Goal: Task Accomplishment & Management: Manage account settings

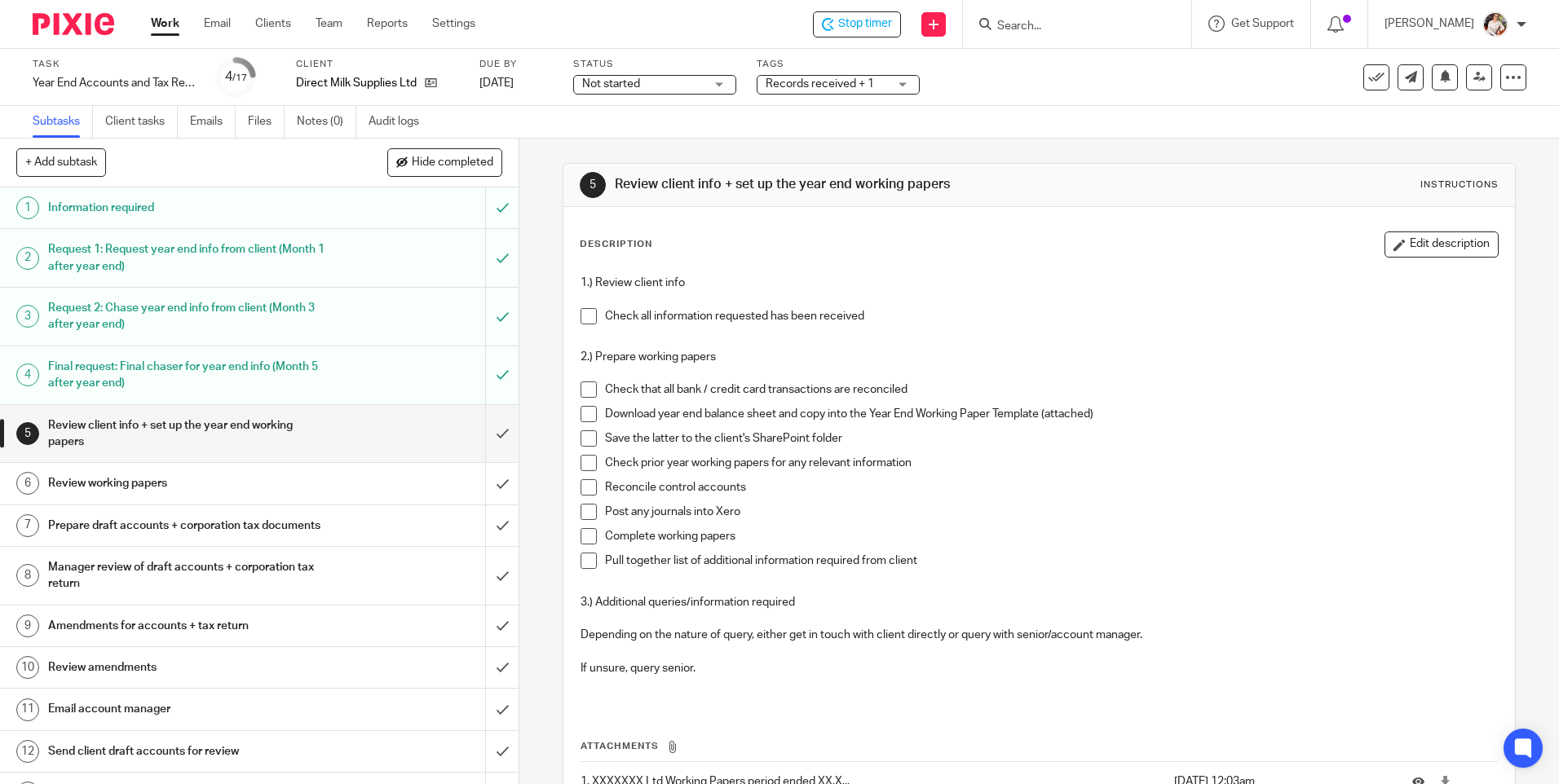
scroll to position [120, 0]
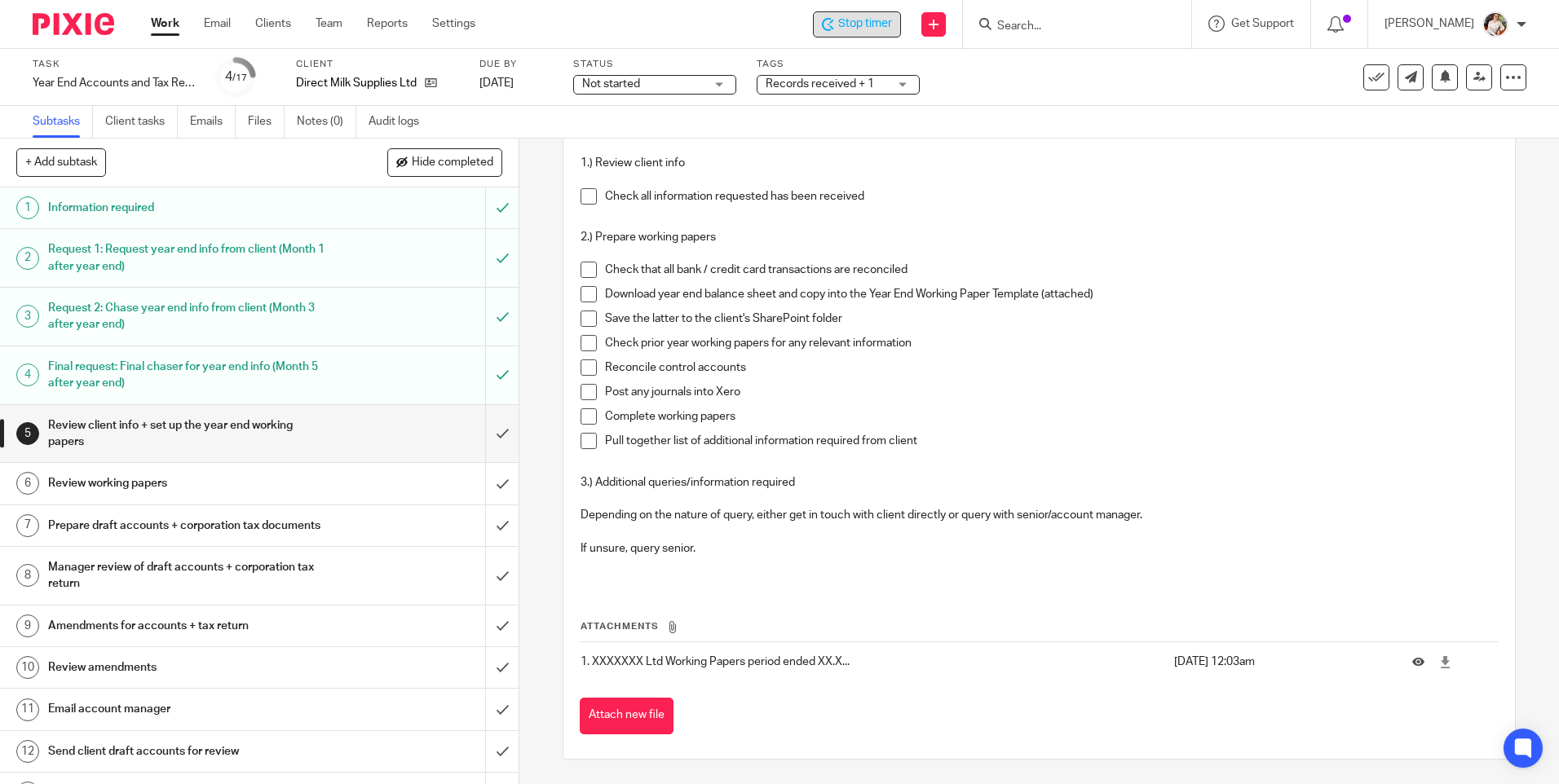
click at [873, 17] on span "Stop timer" at bounding box center [865, 24] width 54 height 17
click at [817, 98] on div "Task Year End Accounts and Tax Return Save Year End Accounts and Tax Return 4 /…" at bounding box center [780, 77] width 1559 height 57
click at [810, 87] on span "Records received + 1" at bounding box center [819, 84] width 108 height 12
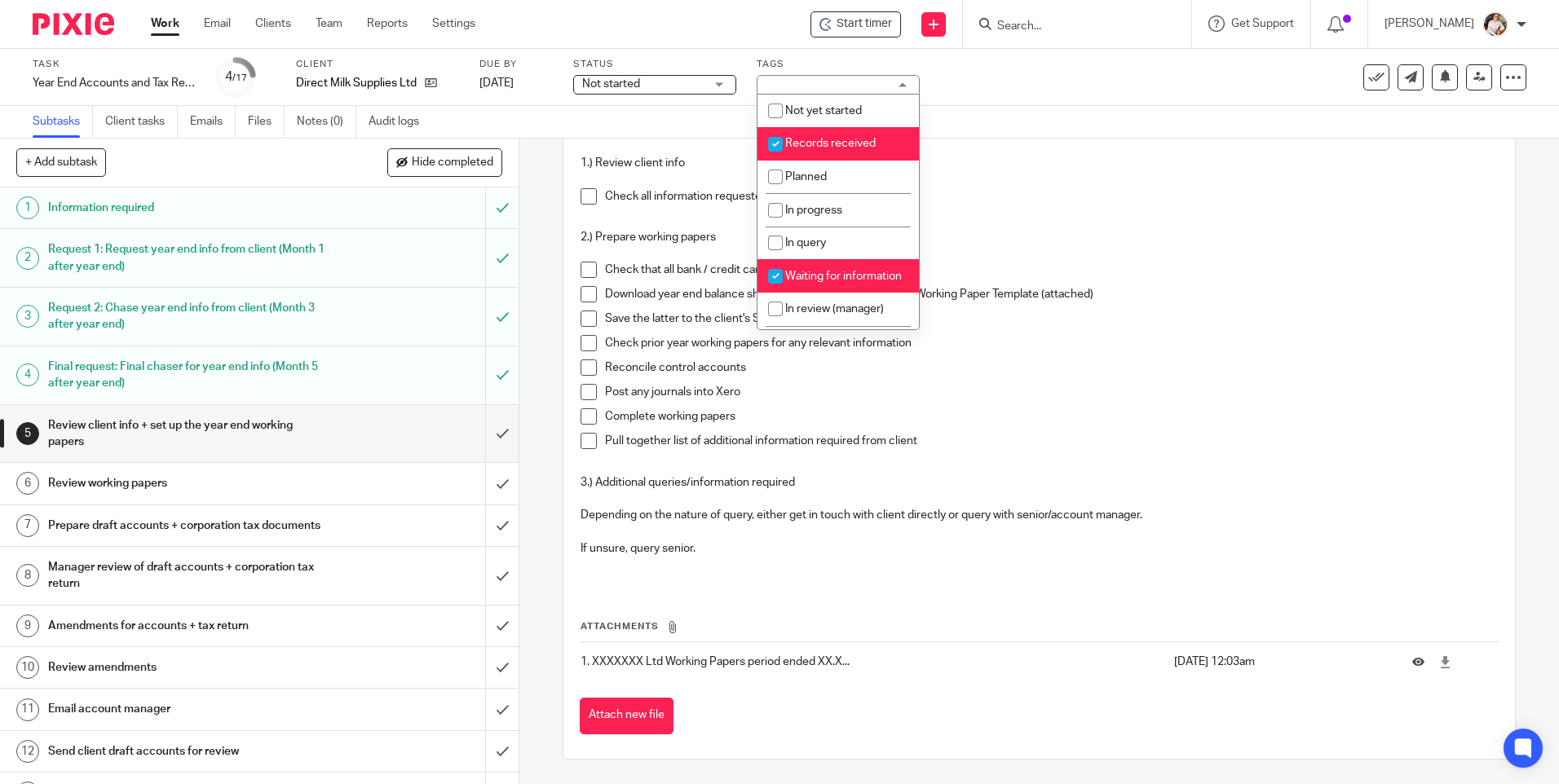
click at [800, 144] on span "Records received" at bounding box center [831, 144] width 91 height 12
checkbox input "false"
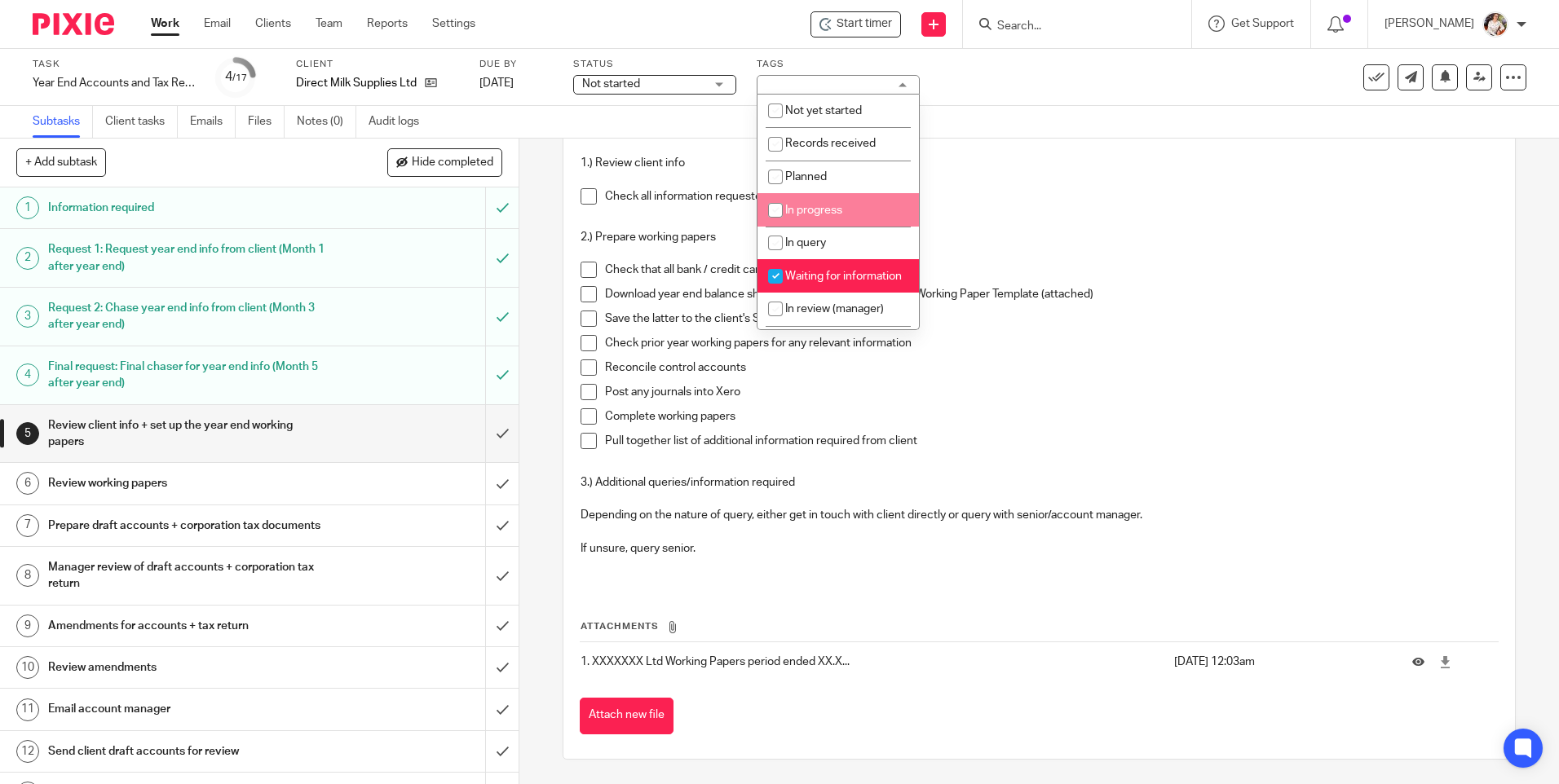
click at [820, 201] on li "In progress" at bounding box center [838, 210] width 162 height 33
checkbox input "true"
click at [170, 24] on link "Work" at bounding box center [165, 24] width 29 height 17
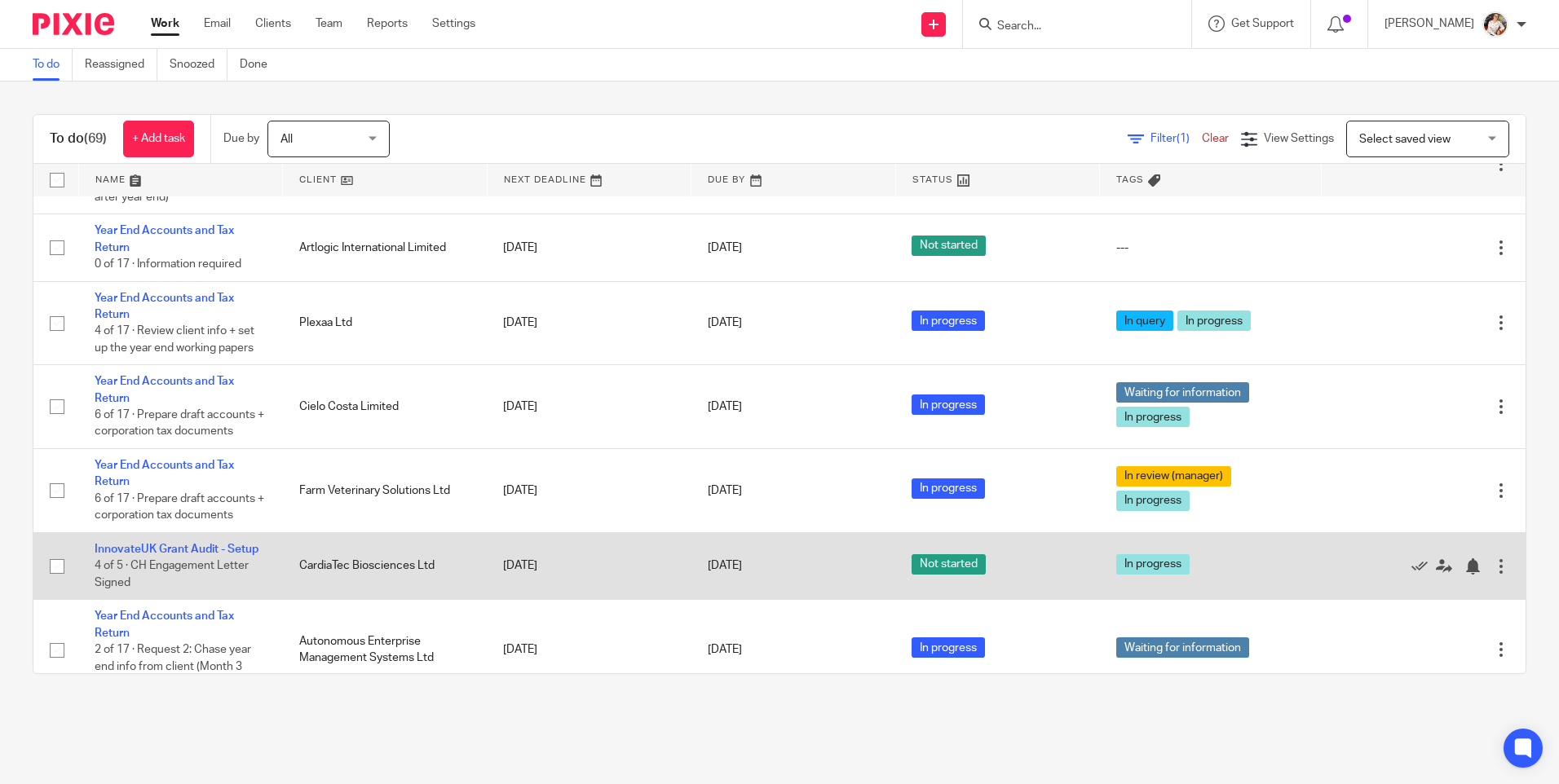
scroll to position [1060, 0]
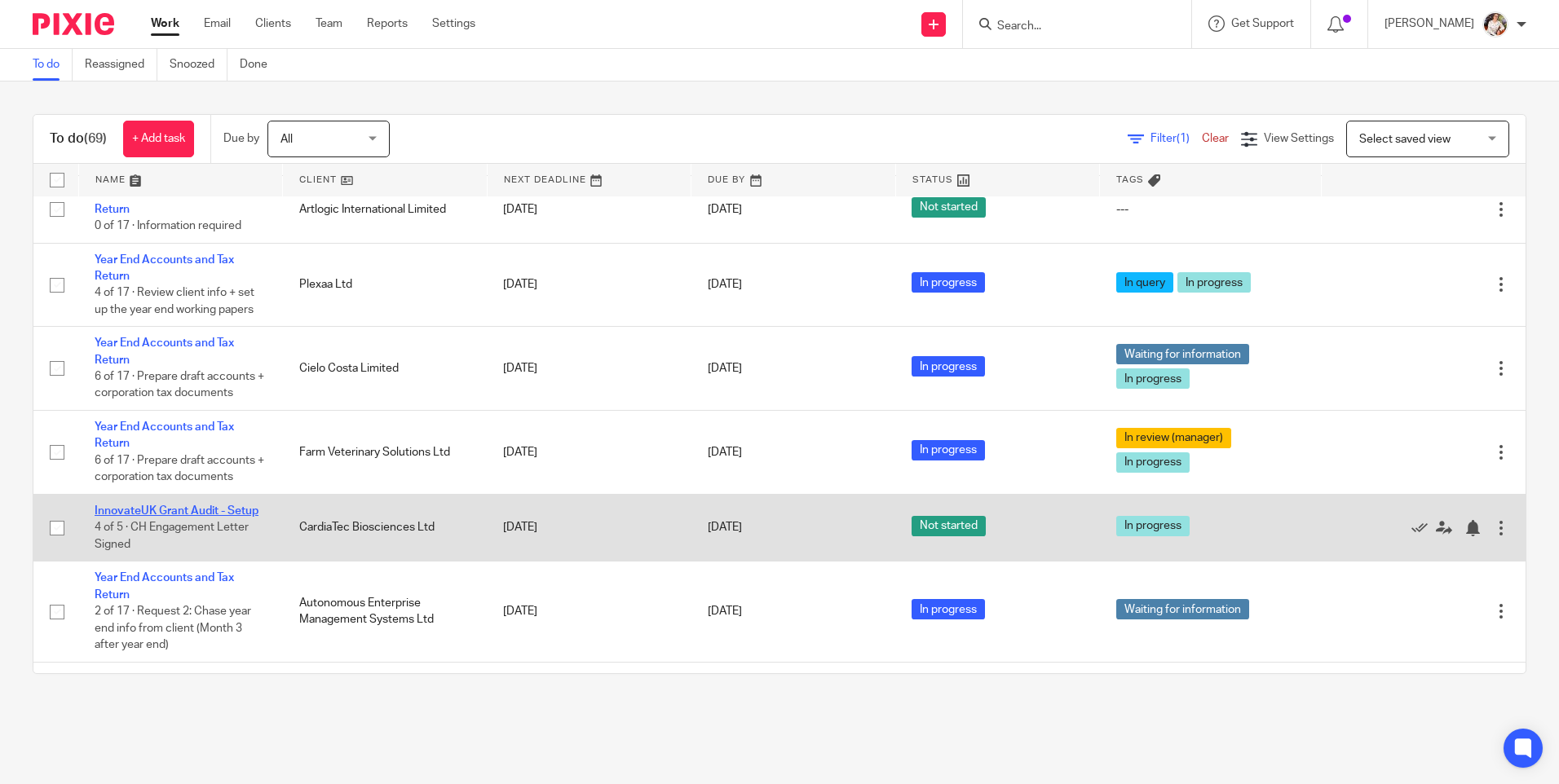
click at [162, 517] on link "InnovateUK Grant Audit - Setup" at bounding box center [177, 511] width 164 height 12
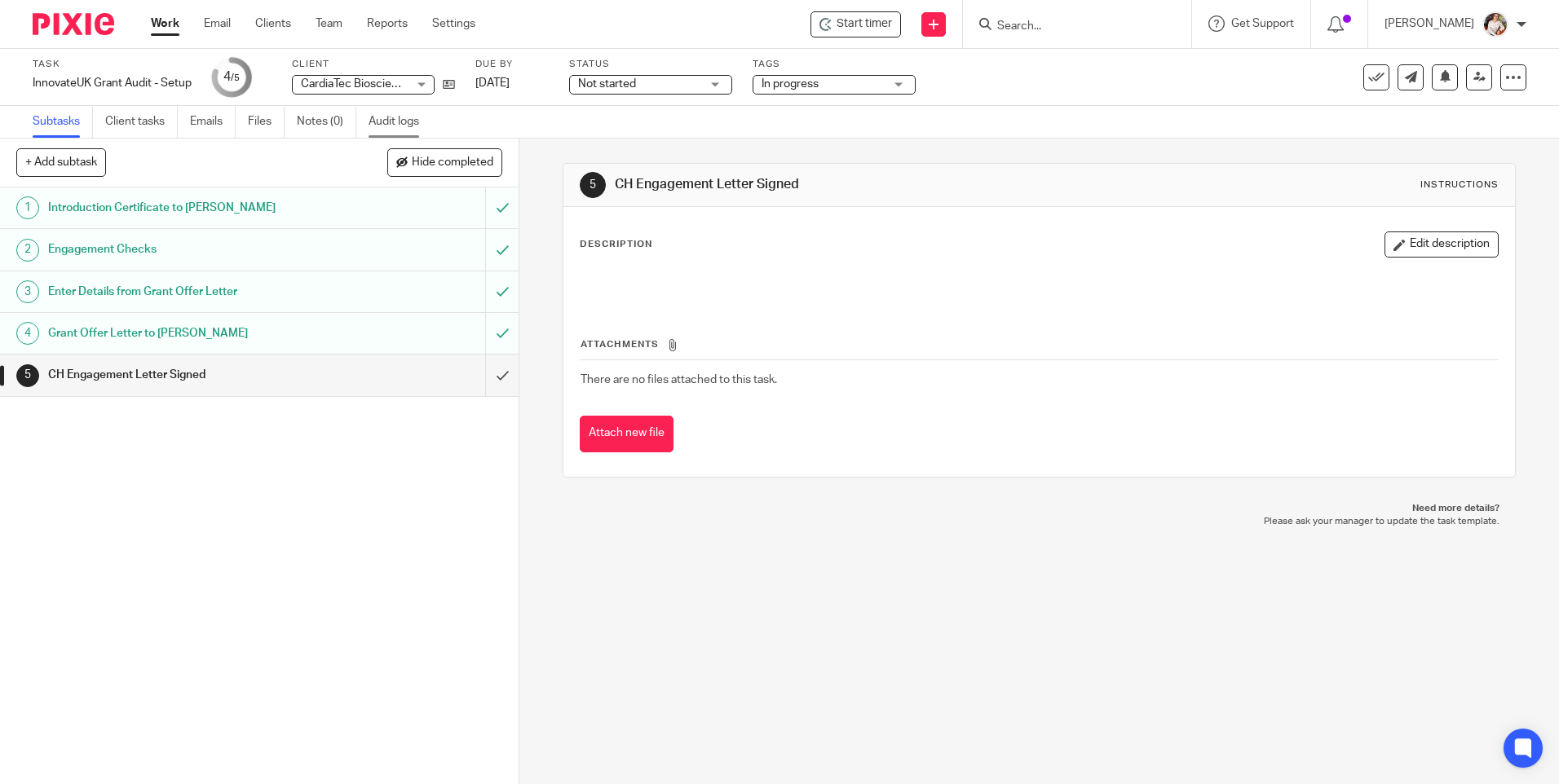
click at [381, 122] on link "Audit logs" at bounding box center [400, 121] width 63 height 32
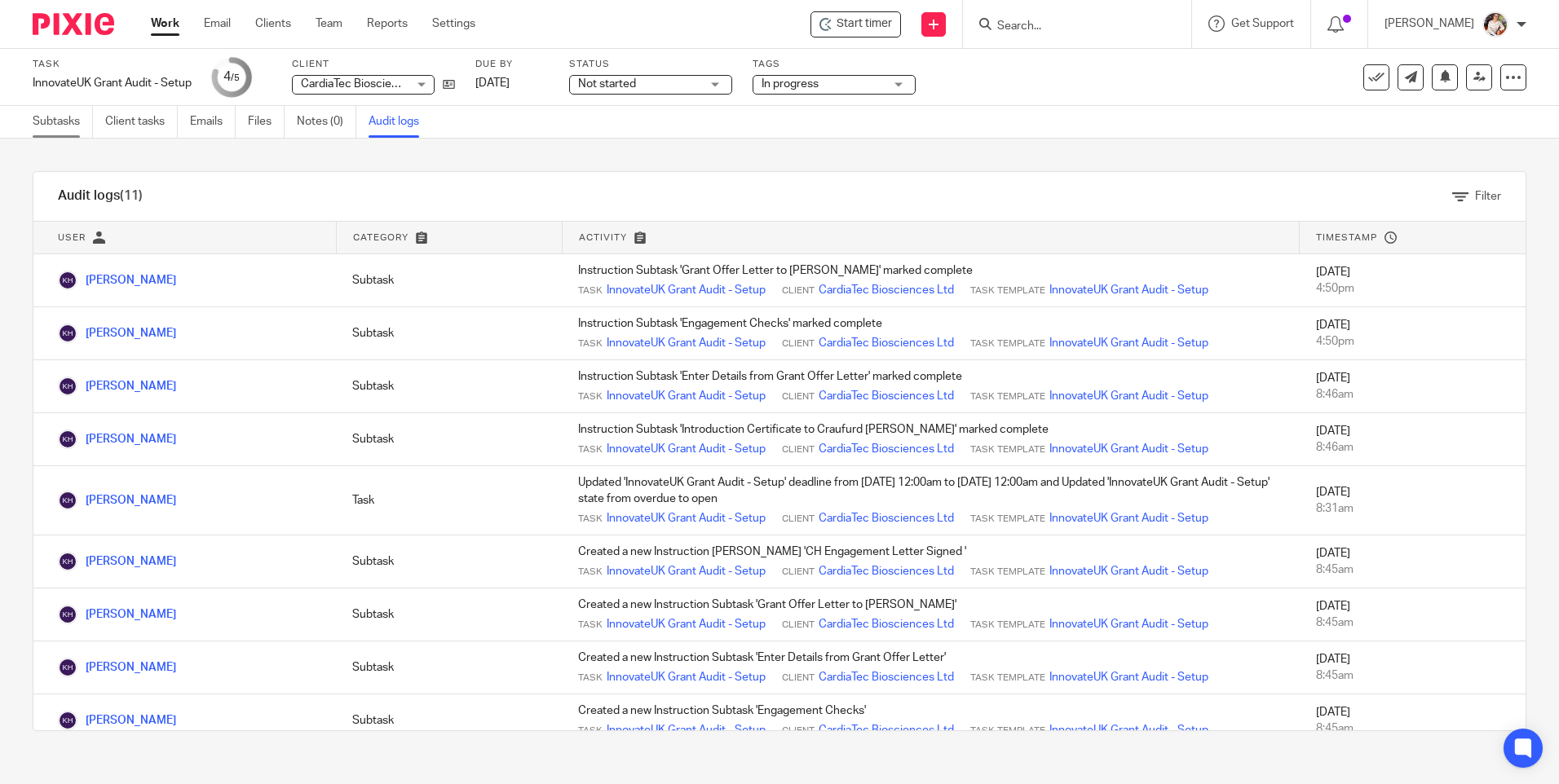
click at [60, 125] on link "Subtasks" at bounding box center [63, 121] width 60 height 32
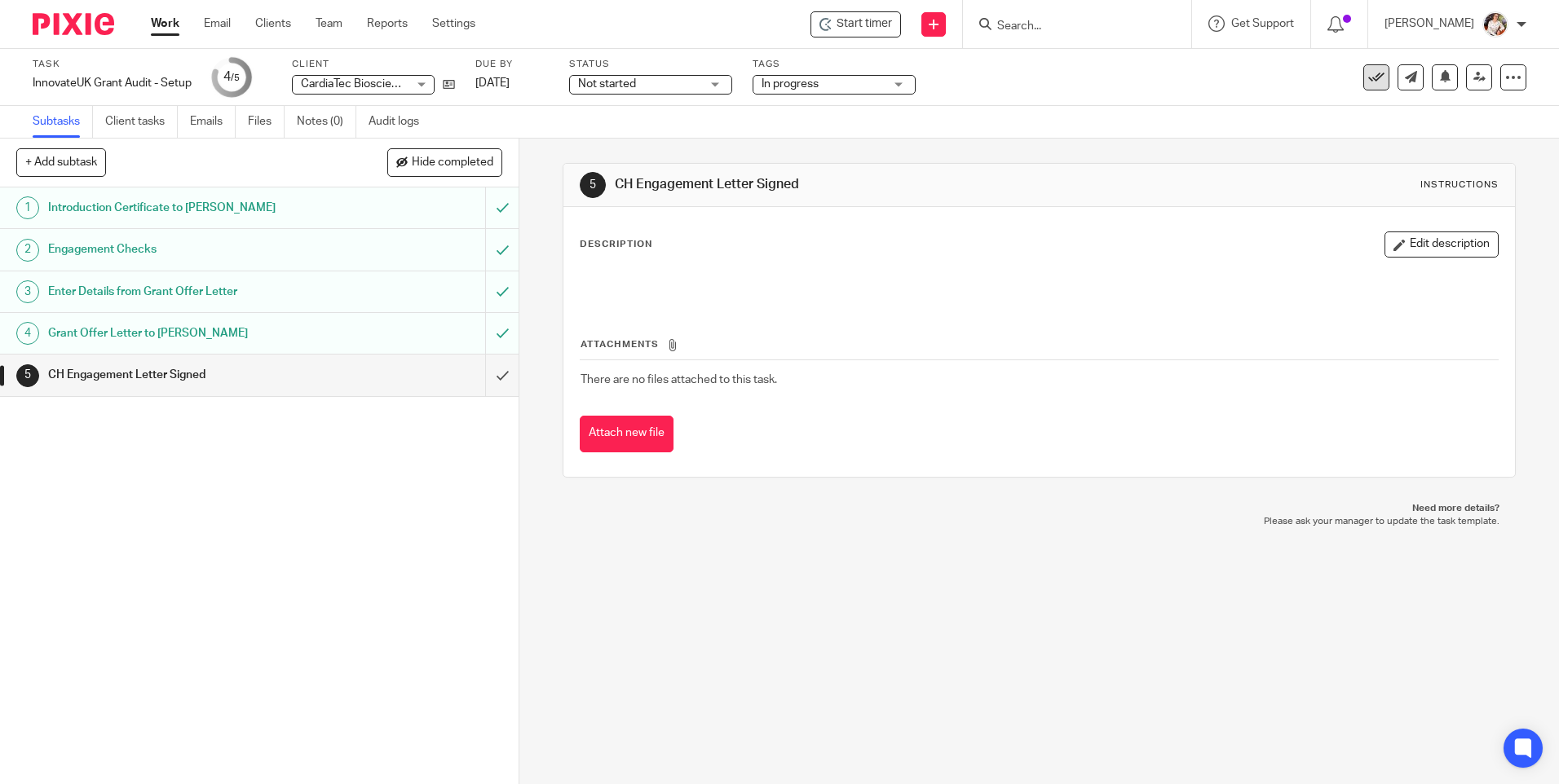
click at [1368, 79] on icon at bounding box center [1377, 78] width 17 height 17
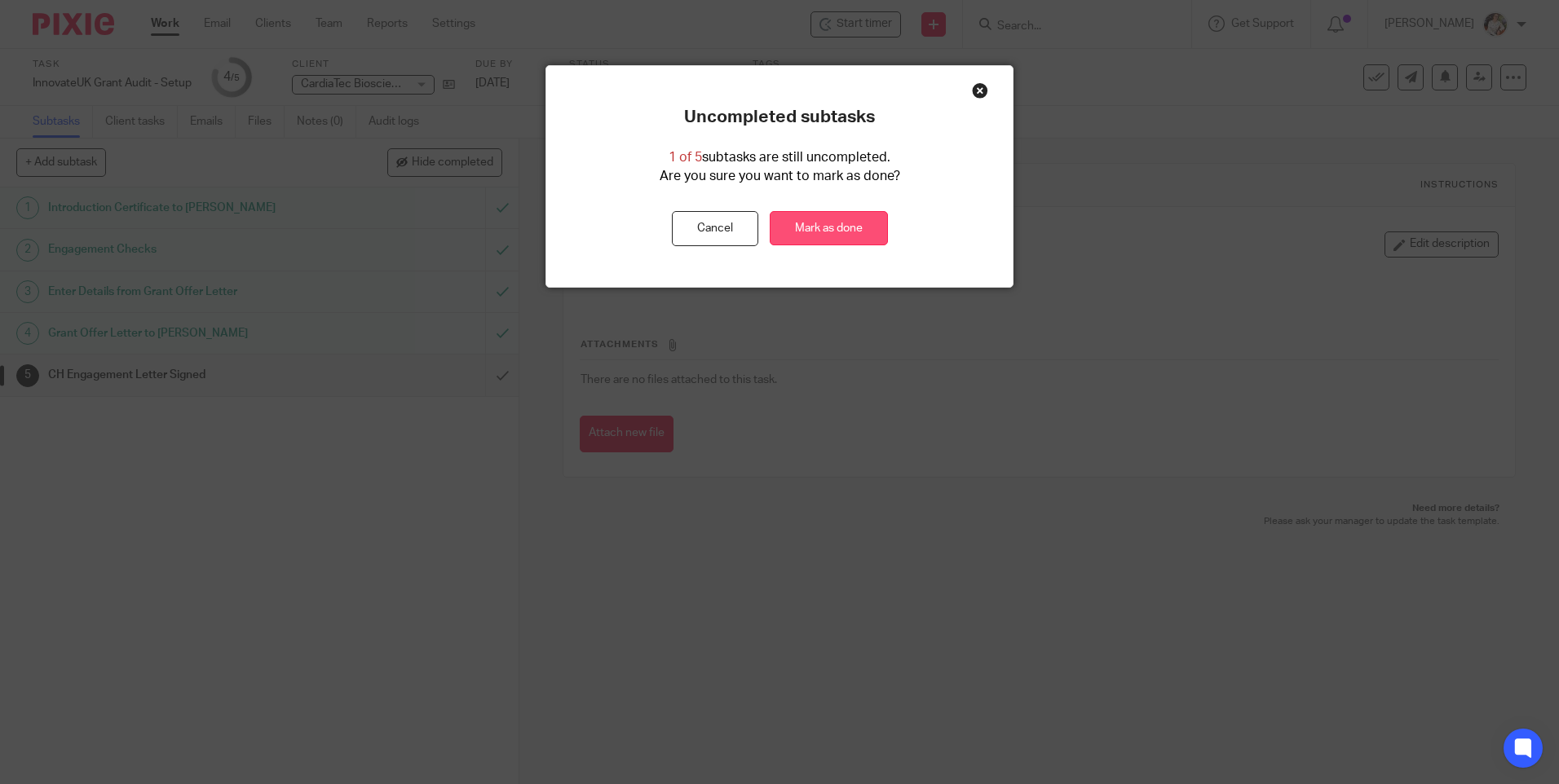
click at [833, 239] on link "Mark as done" at bounding box center [828, 229] width 118 height 35
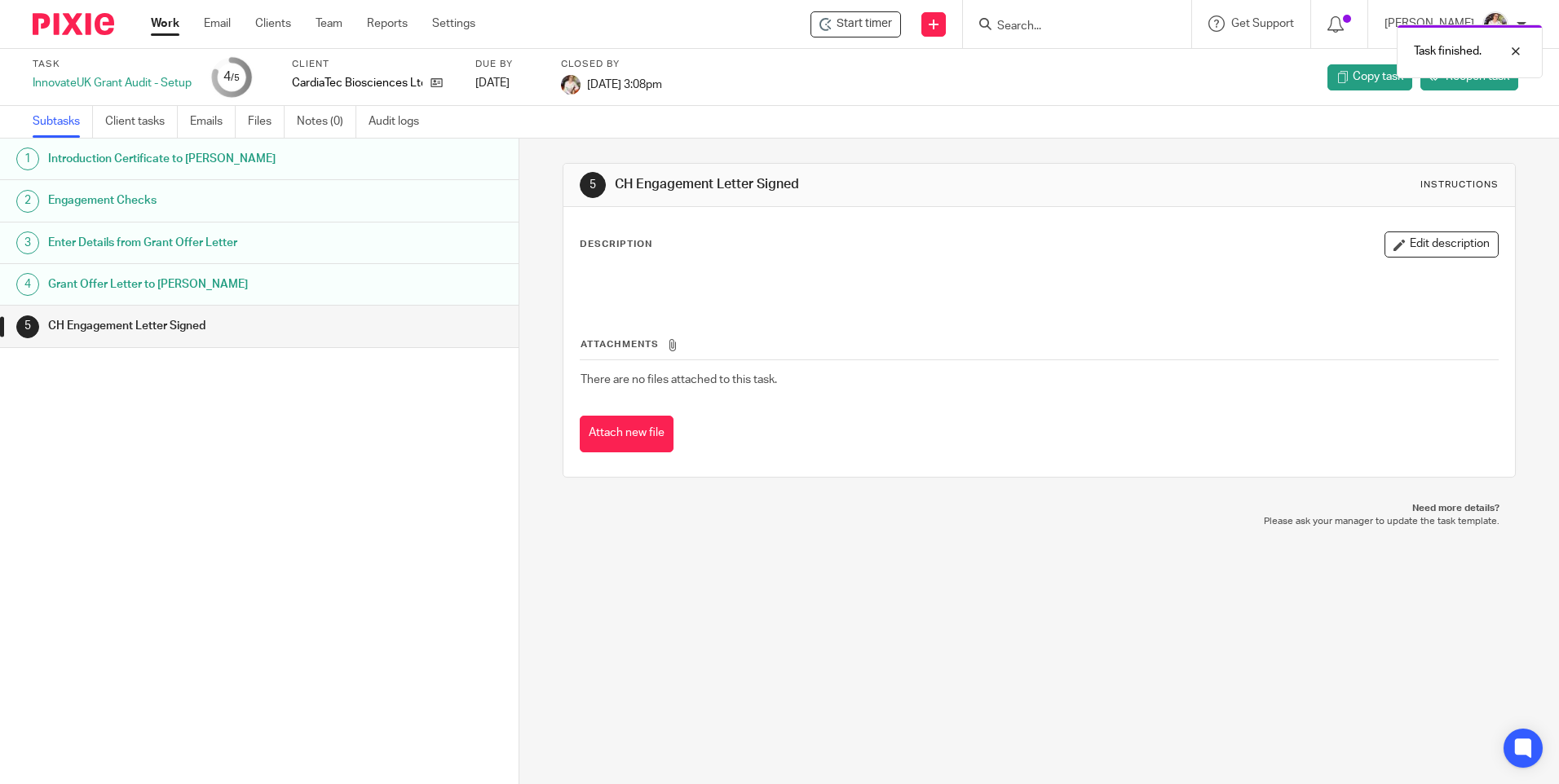
click at [165, 24] on link "Work" at bounding box center [165, 24] width 29 height 17
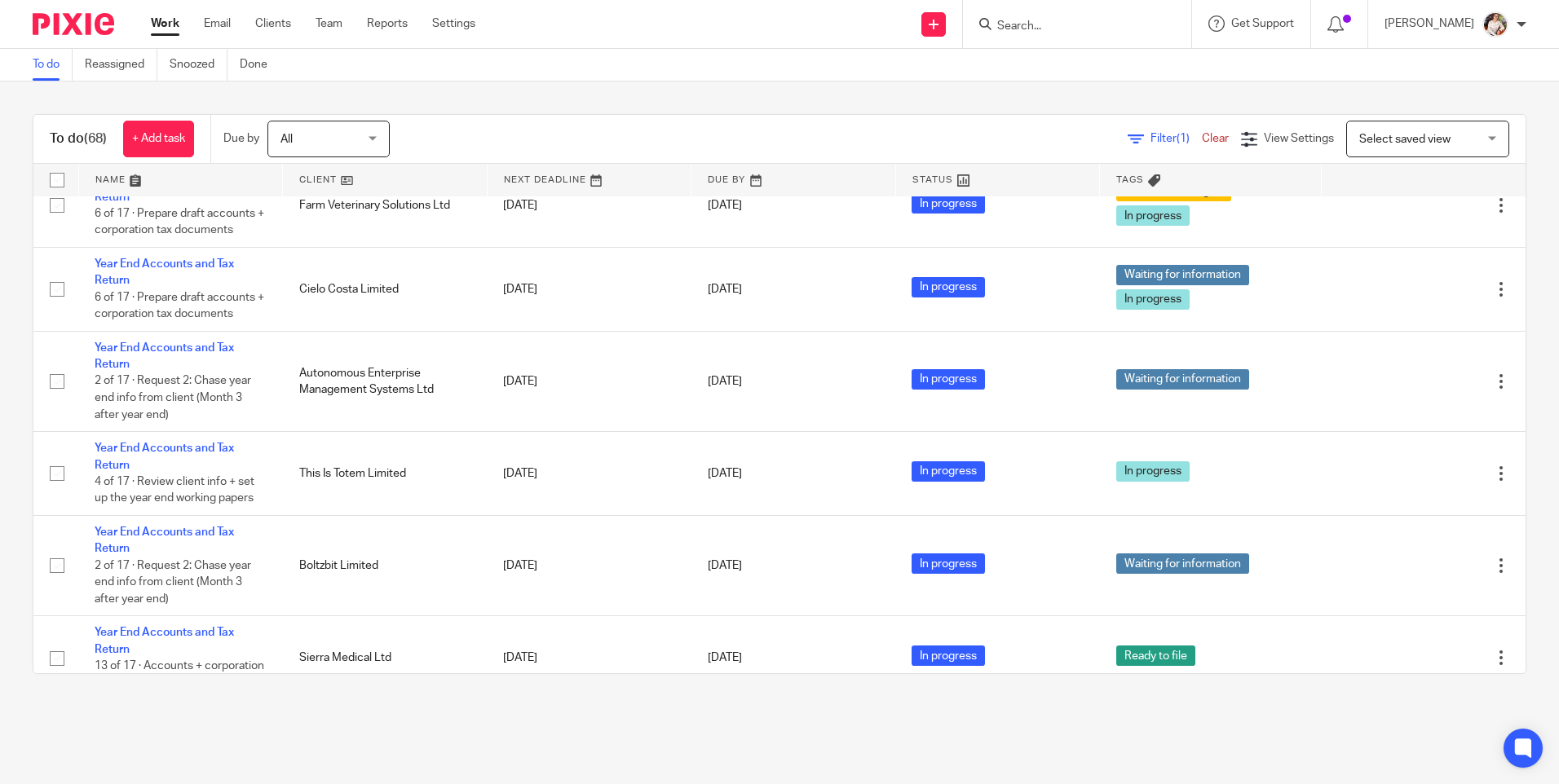
scroll to position [1304, 0]
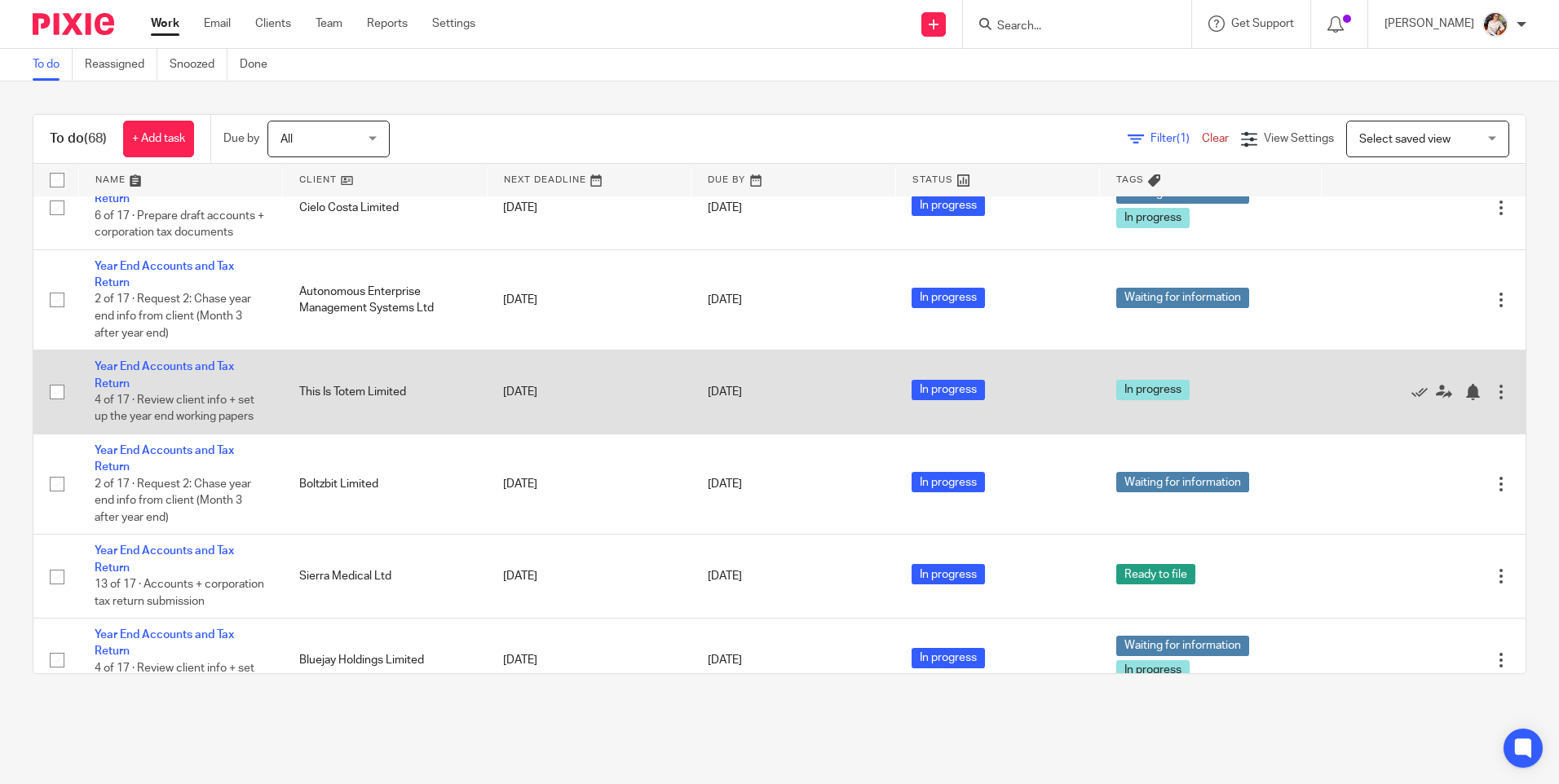
click at [1493, 400] on div at bounding box center [1501, 392] width 17 height 17
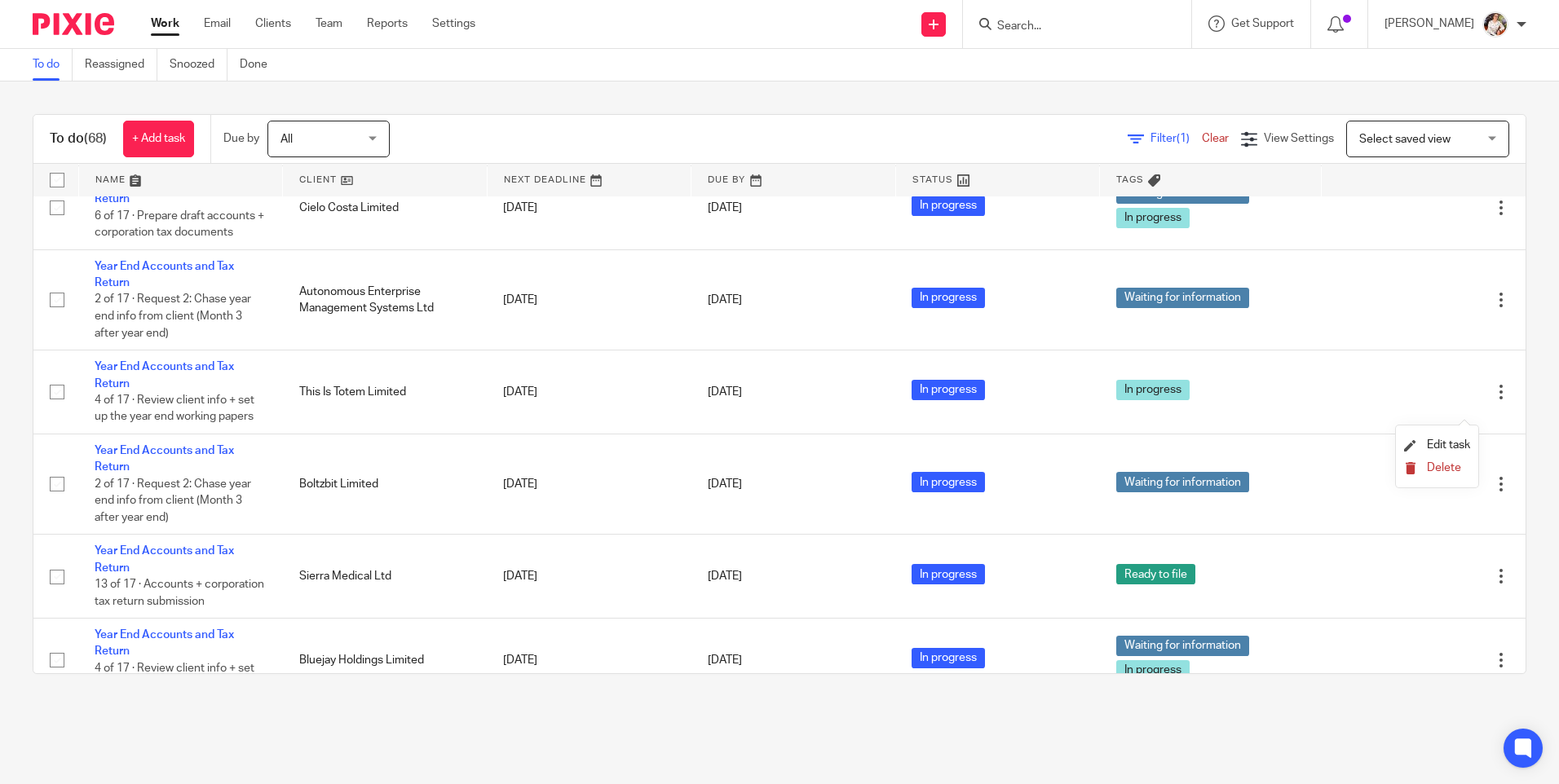
click at [1451, 462] on span "Delete" at bounding box center [1443, 468] width 34 height 12
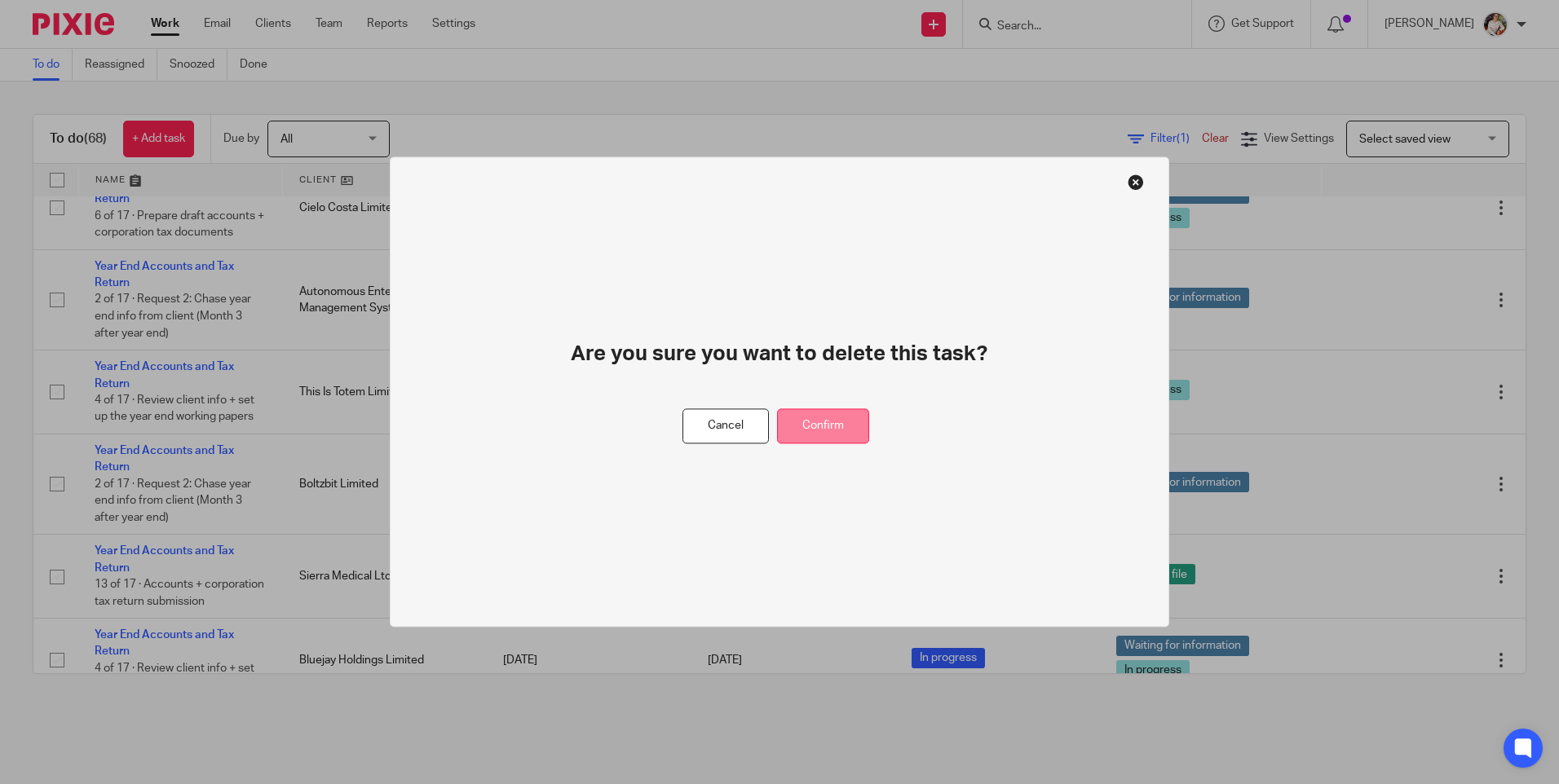
click at [808, 413] on button "Confirm" at bounding box center [823, 427] width 92 height 35
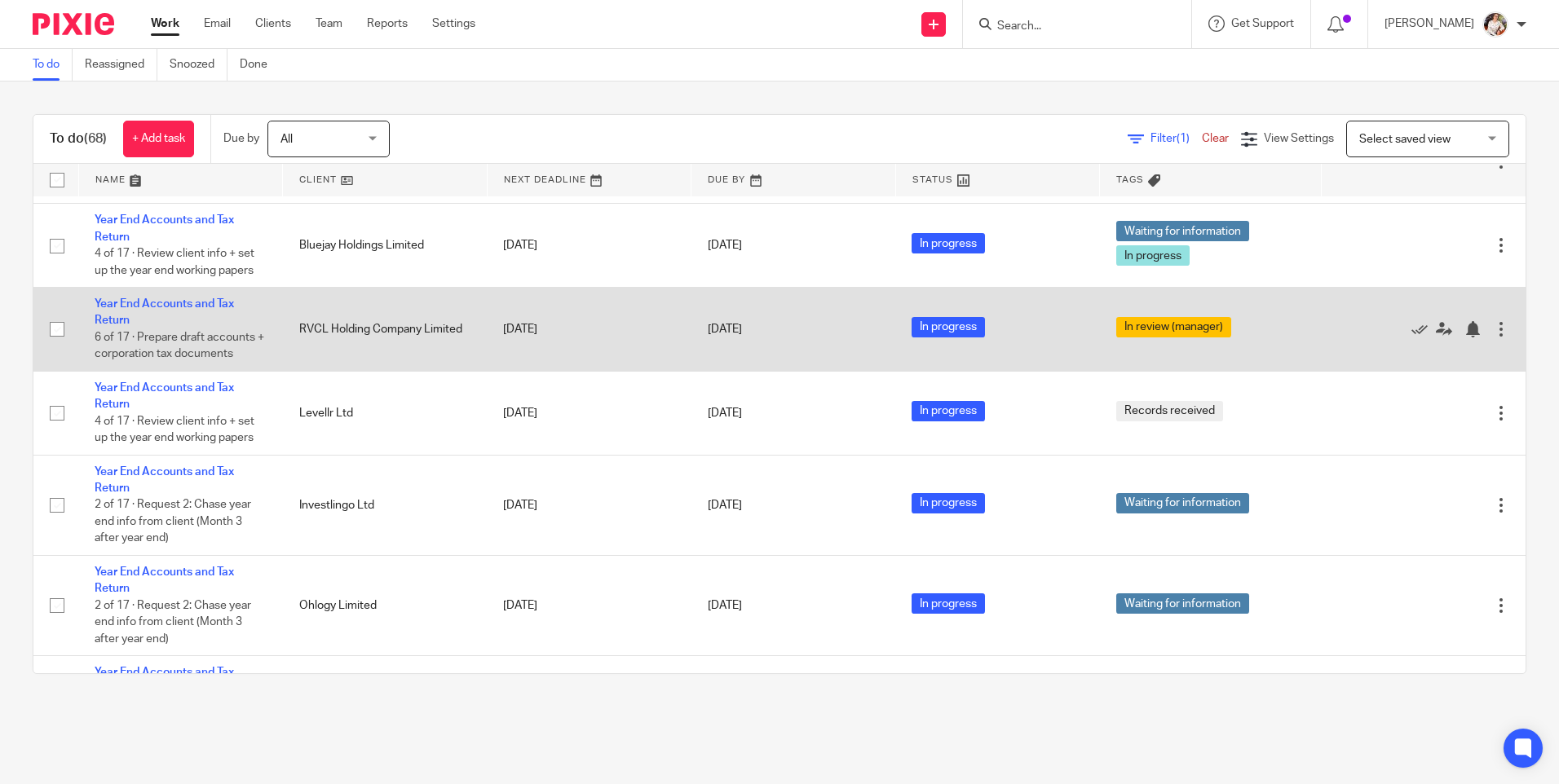
scroll to position [1630, 0]
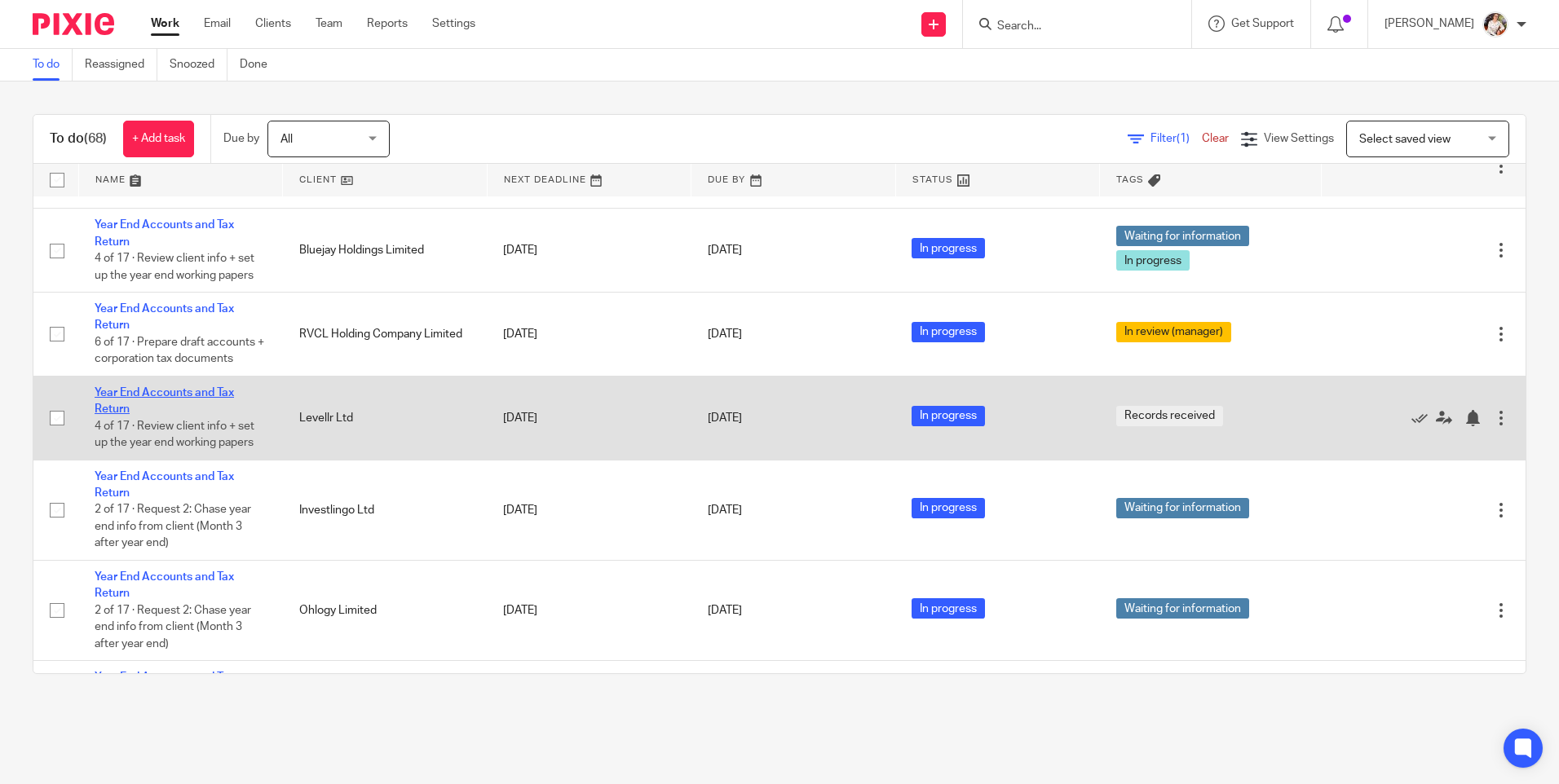
click at [205, 415] on link "Year End Accounts and Tax Return" at bounding box center [164, 401] width 140 height 28
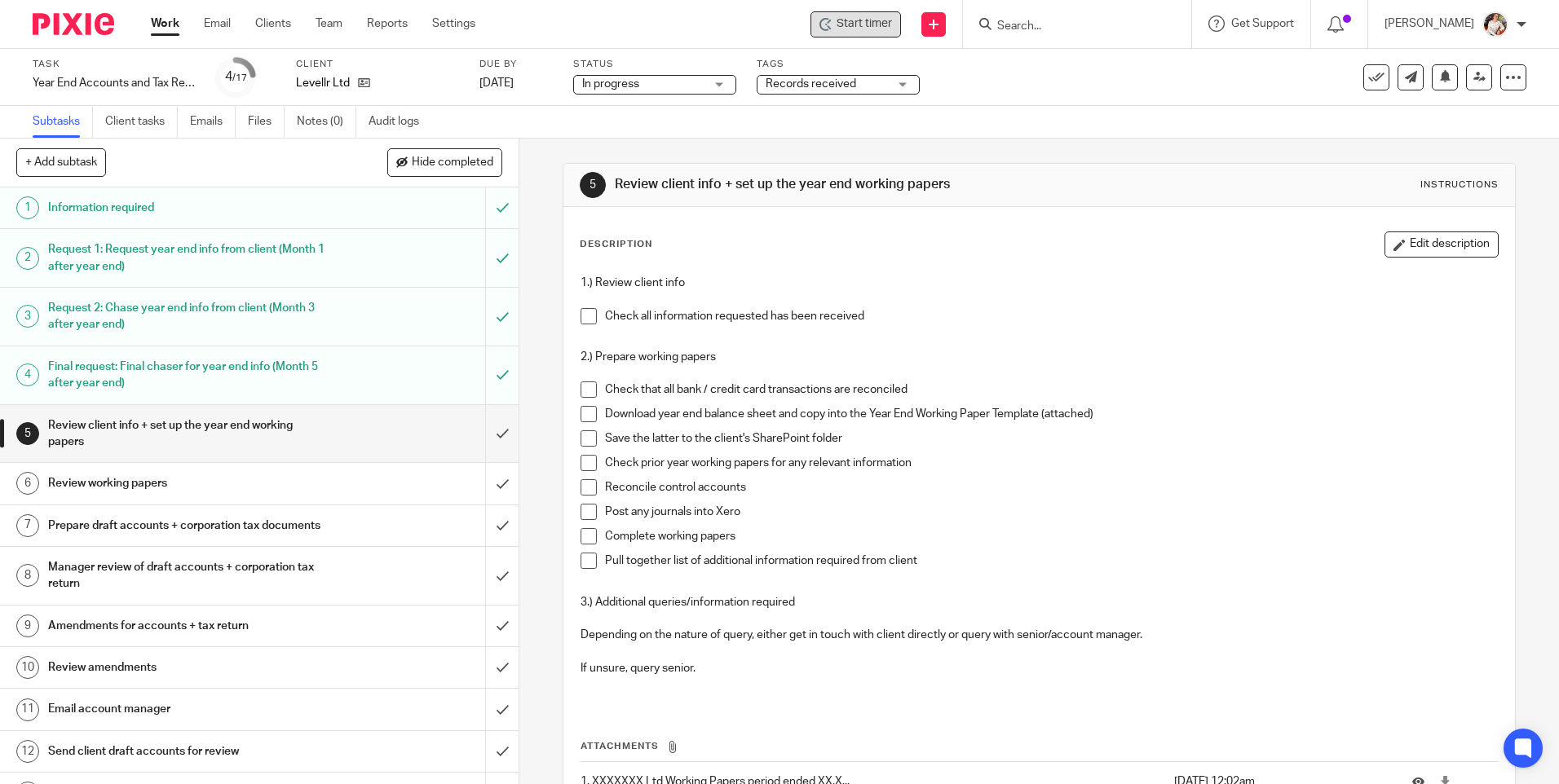
click at [819, 18] on div "Start timer" at bounding box center [856, 25] width 91 height 26
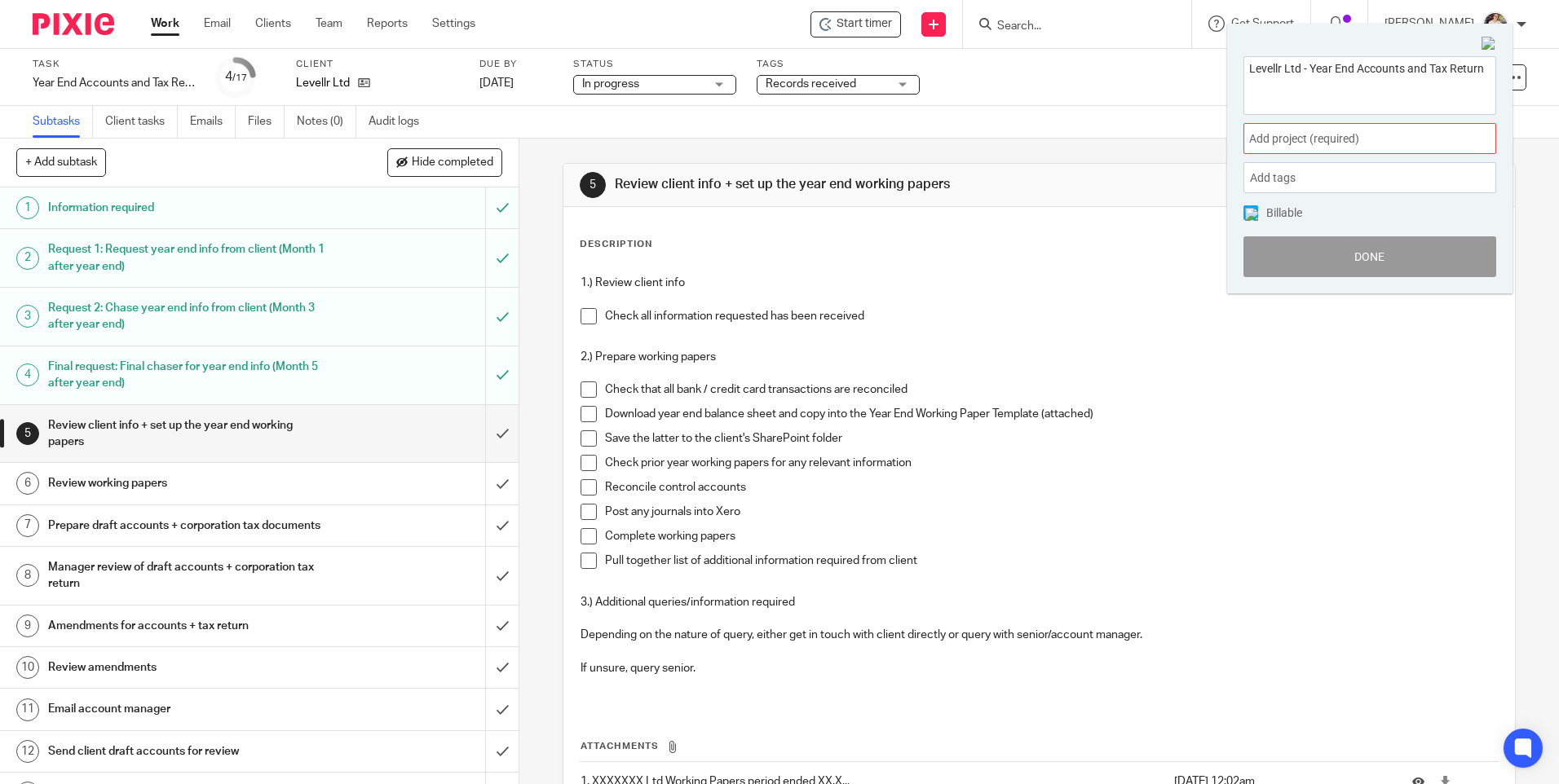
click at [1430, 146] on span "Add project (required) :" at bounding box center [1352, 139] width 206 height 17
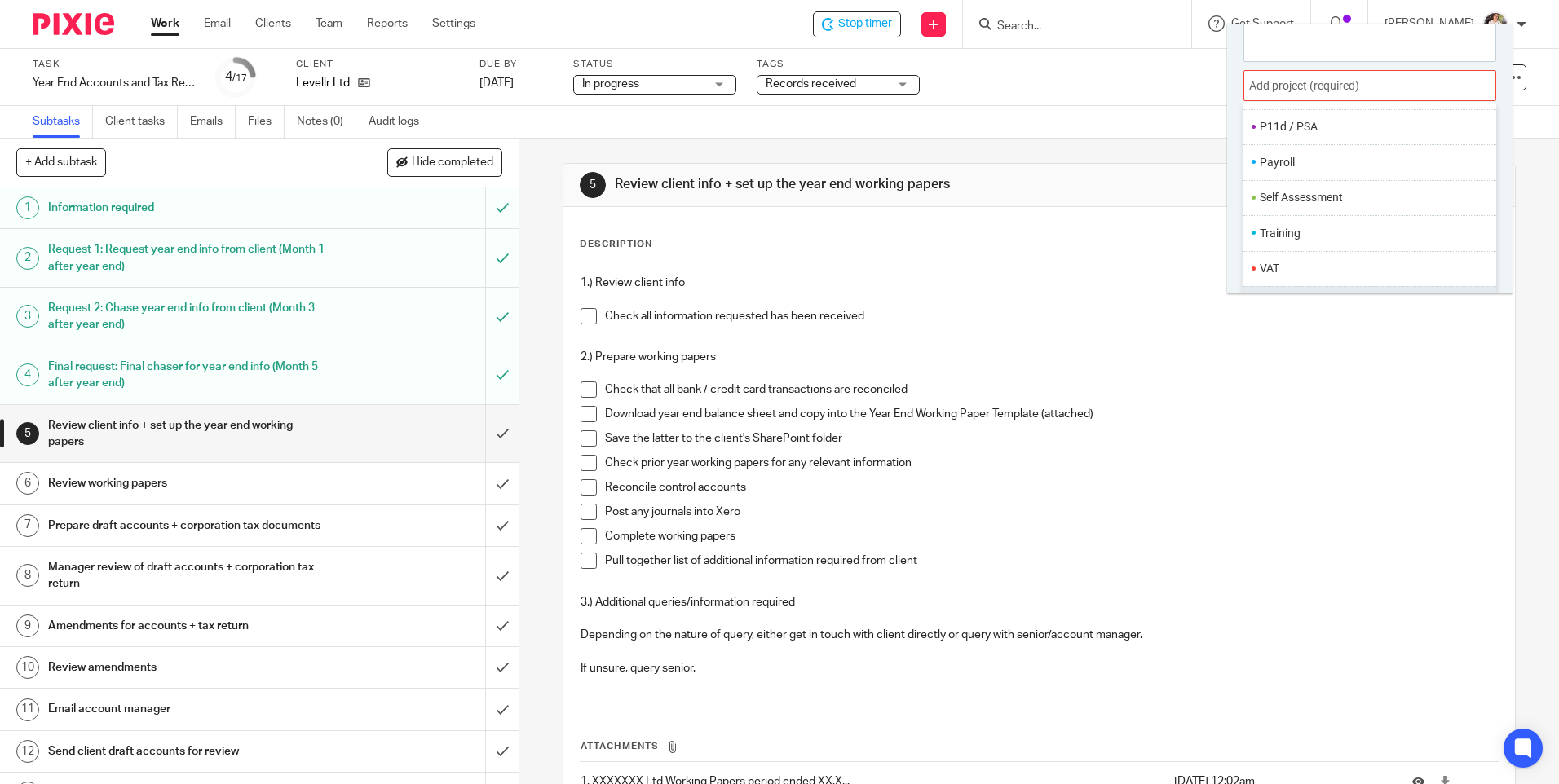
scroll to position [81, 0]
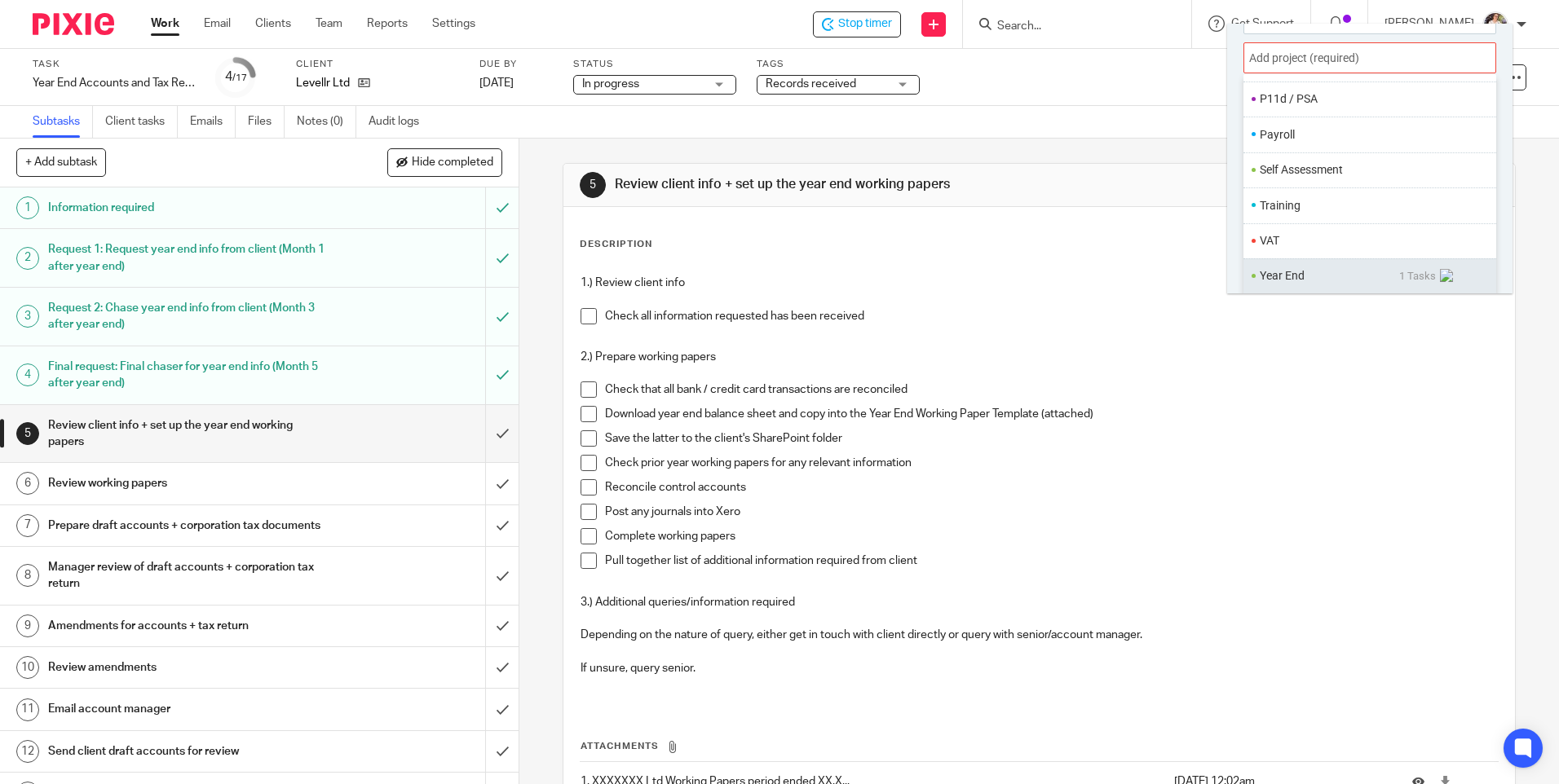
click at [1300, 271] on li "Year End" at bounding box center [1329, 276] width 140 height 17
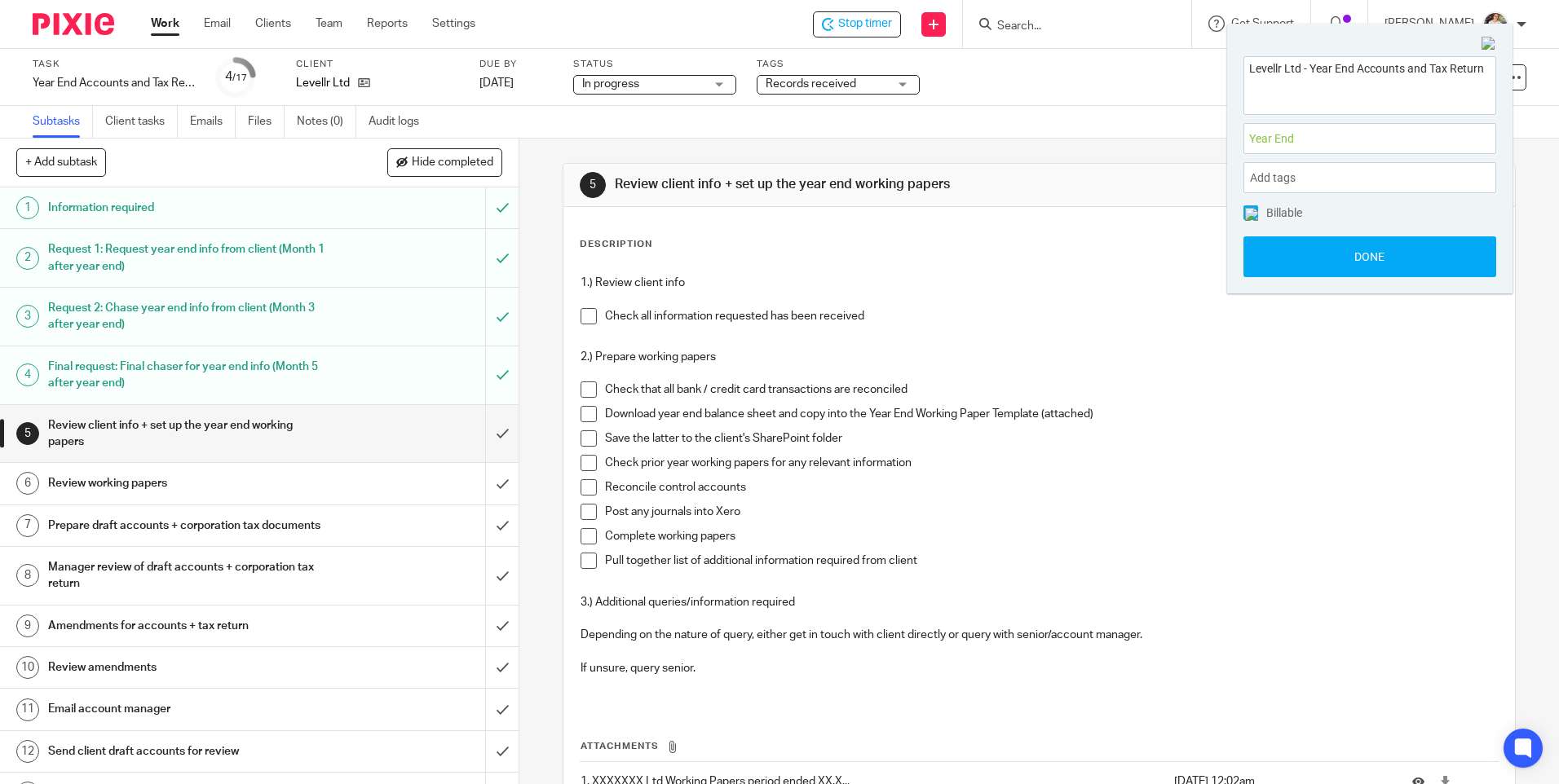
scroll to position [0, 0]
click at [1299, 252] on button "Done" at bounding box center [1370, 256] width 253 height 40
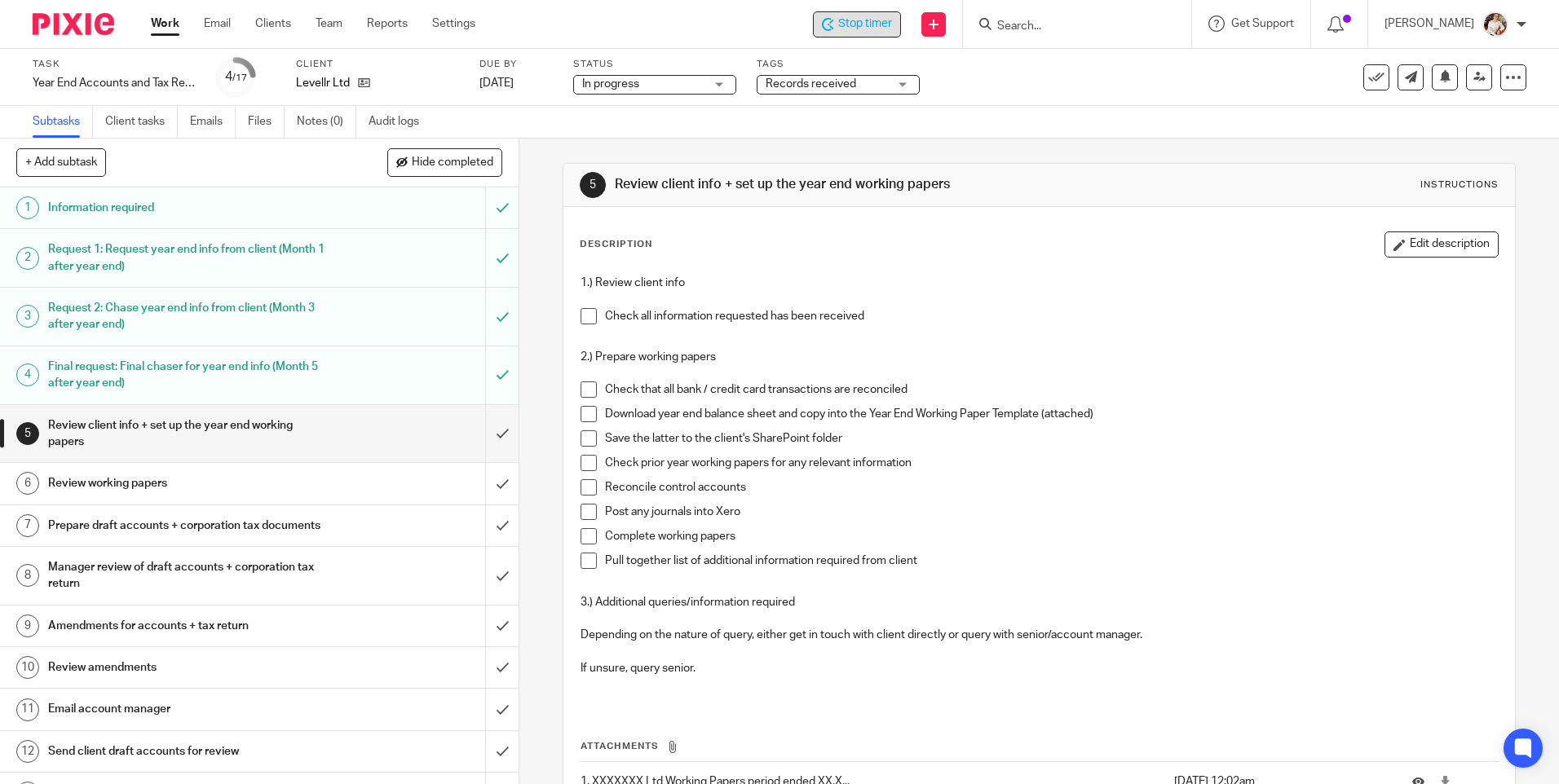
click at [834, 21] on icon at bounding box center [827, 25] width 12 height 13
